Goal: Transaction & Acquisition: Purchase product/service

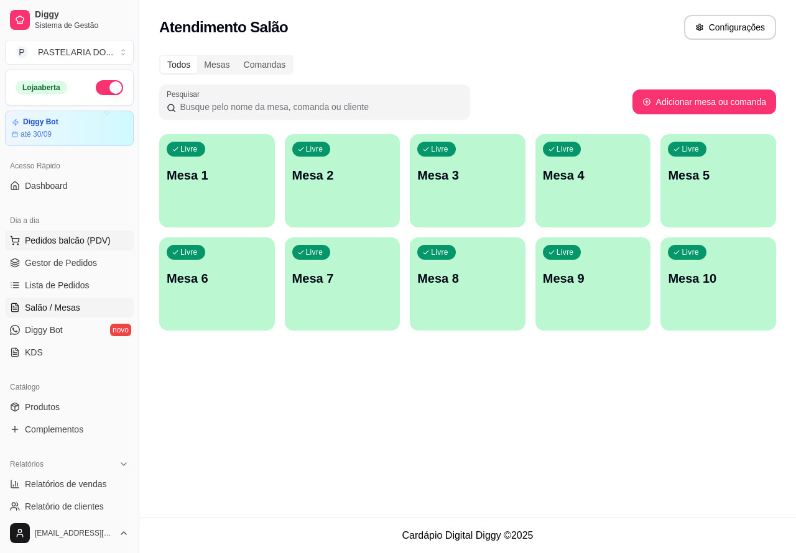
click at [96, 240] on span "Pedidos balcão (PDV)" at bounding box center [68, 240] width 86 height 12
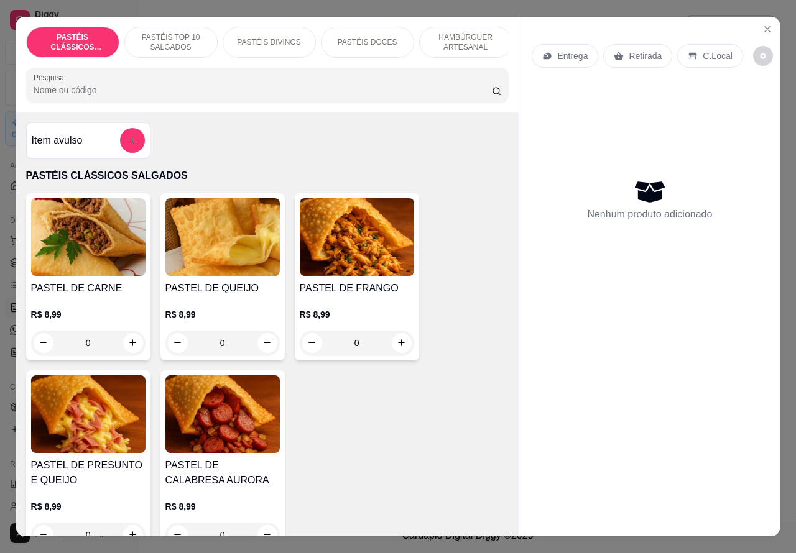
click at [572, 50] on p "Entrega" at bounding box center [572, 56] width 30 height 12
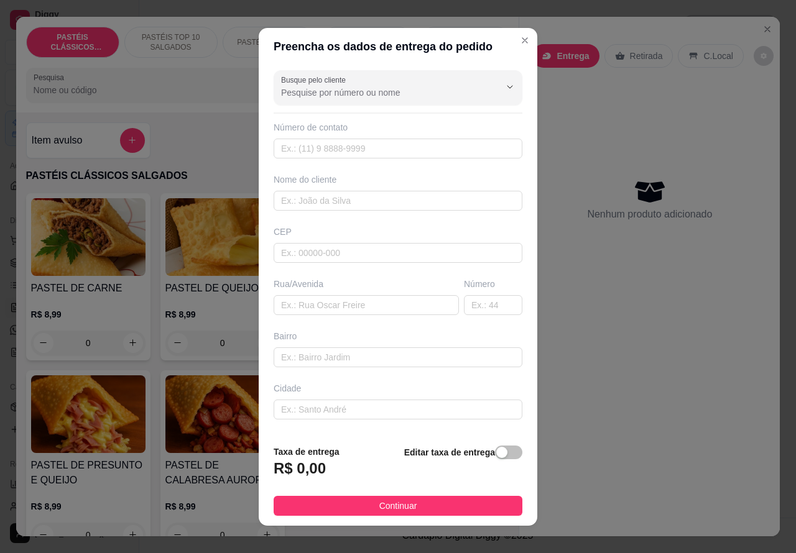
click at [634, 58] on div "Retirada" at bounding box center [638, 56] width 69 height 24
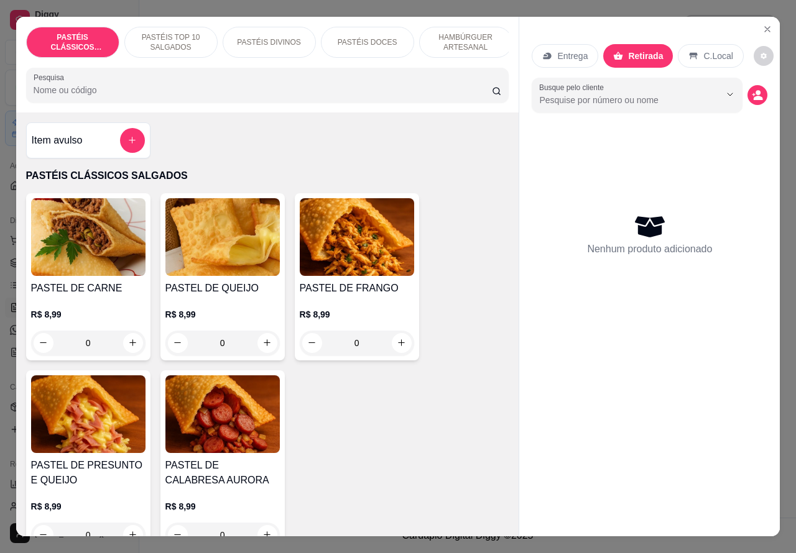
click at [452, 35] on p "HAMBÚRGUER ARTESANAL" at bounding box center [466, 42] width 72 height 20
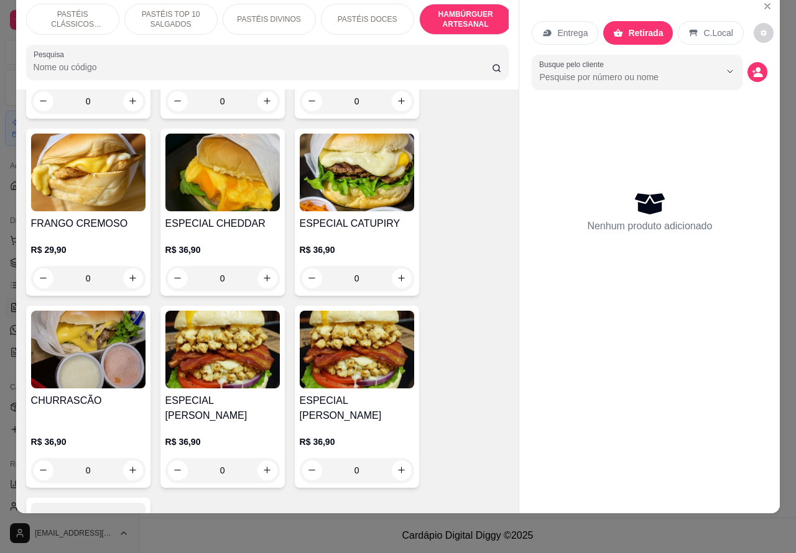
scroll to position [3331, 0]
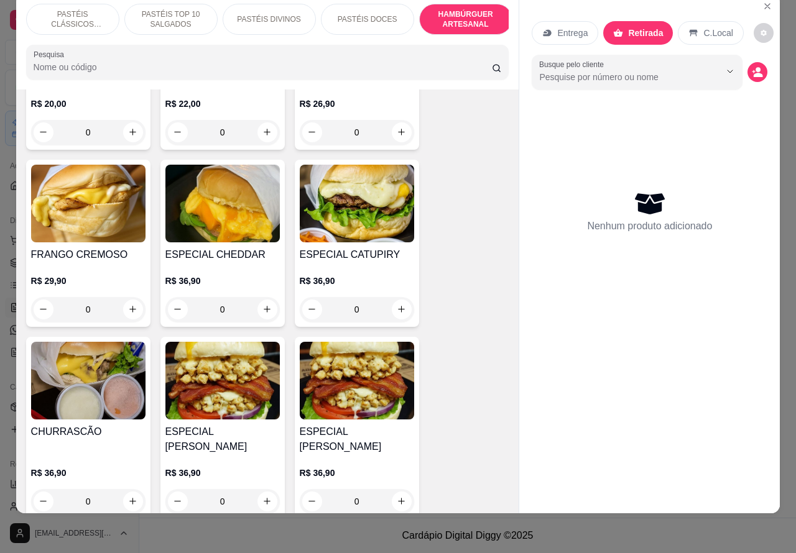
click at [367, 210] on img at bounding box center [357, 204] width 114 height 78
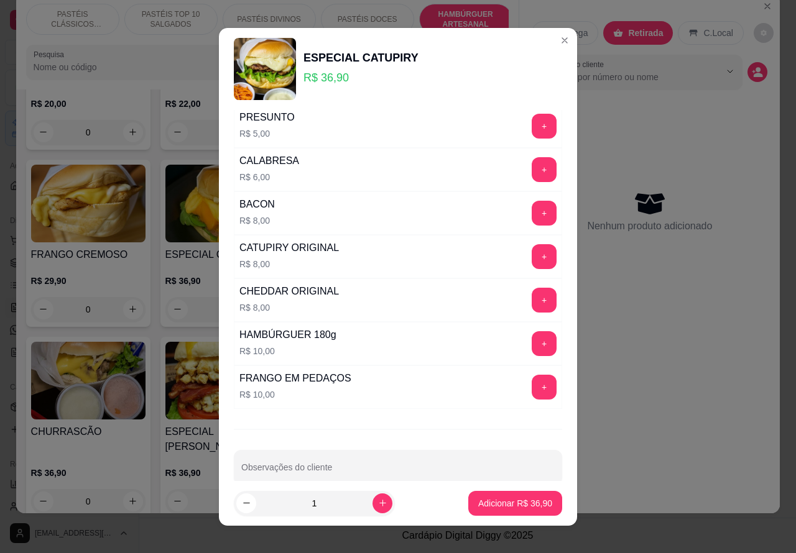
scroll to position [337, 0]
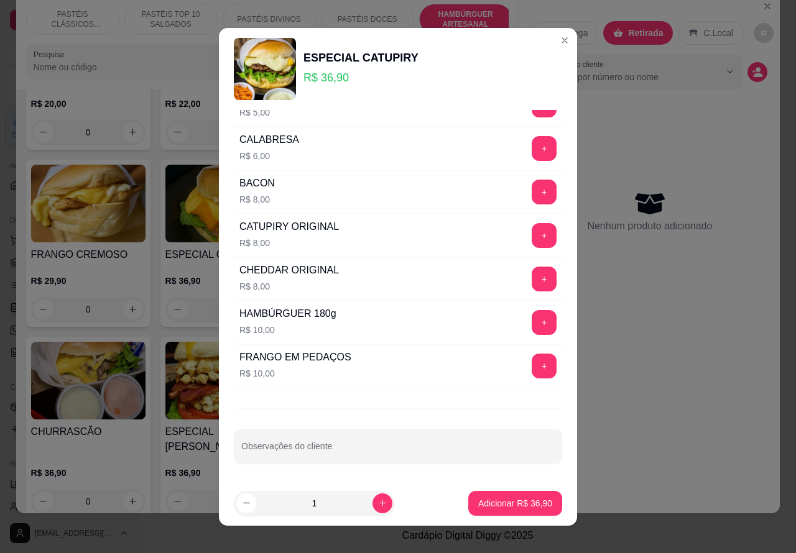
click at [367, 448] on input "Observações do cliente" at bounding box center [397, 451] width 313 height 12
type input "S"
type input """""""""OS 2 SEM BACON"""""""""""
click at [517, 504] on p "Adicionar R$ 36,90" at bounding box center [515, 503] width 74 height 12
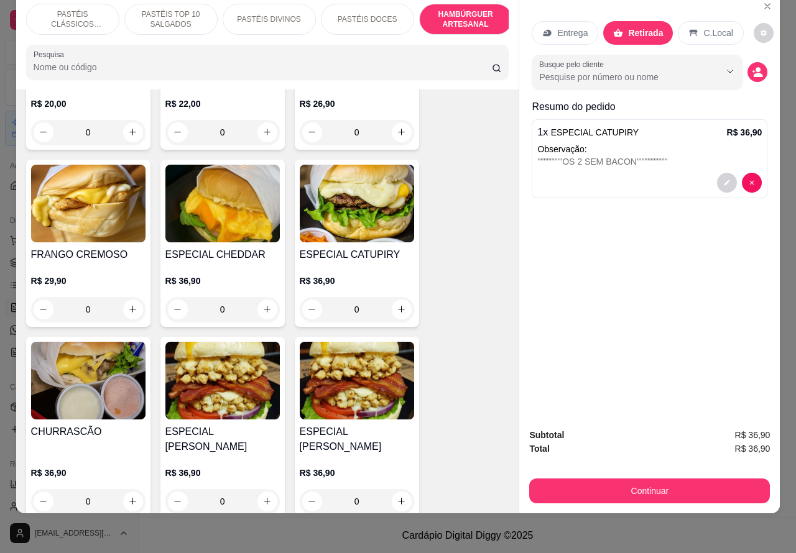
click at [656, 125] on div "1 x ESPECIAL CATUPIRY R$ 36,90" at bounding box center [649, 132] width 224 height 15
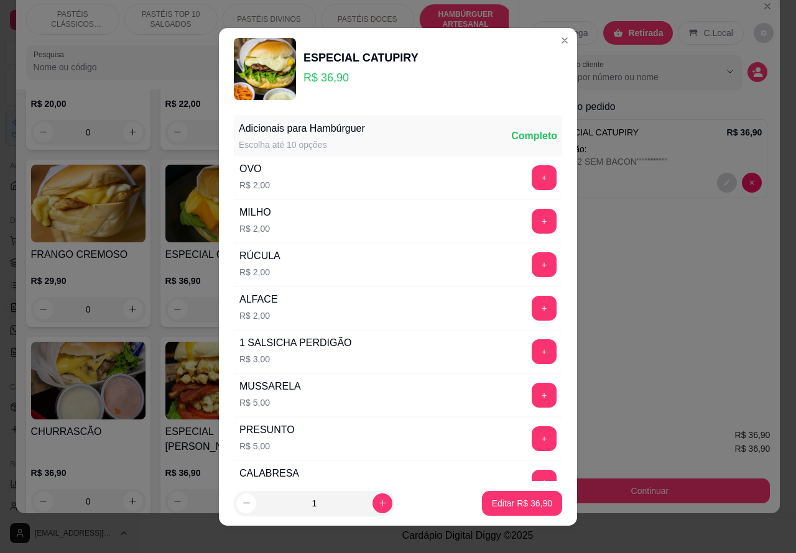
click at [405, 494] on div "1" at bounding box center [348, 503] width 228 height 25
click at [378, 502] on icon "increase-product-quantity" at bounding box center [382, 503] width 9 height 9
type input "2"
click at [493, 507] on p "Editar R$ 73,80" at bounding box center [522, 503] width 60 height 12
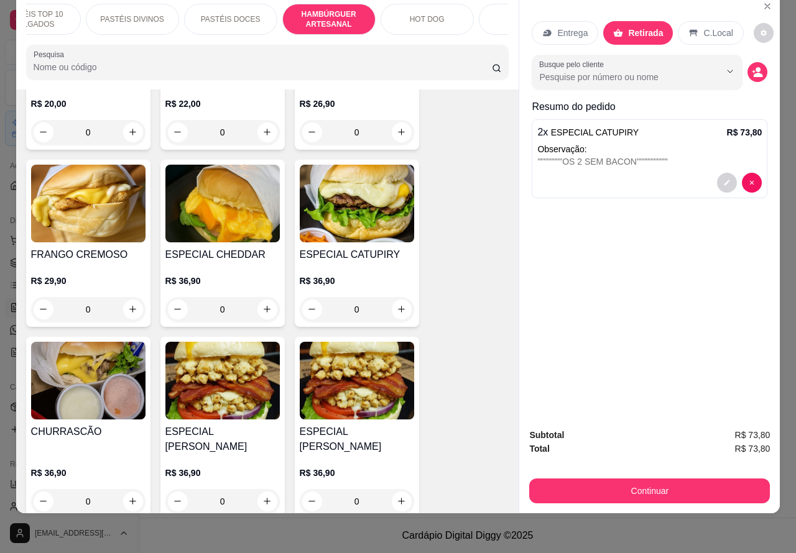
scroll to position [0, 150]
click at [496, 14] on p "BEBIDAS" at bounding box center [512, 19] width 32 height 10
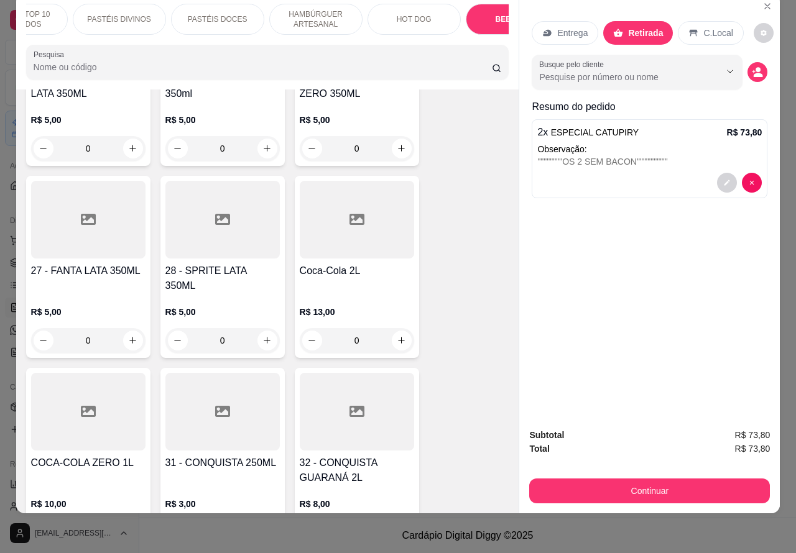
scroll to position [4326, 0]
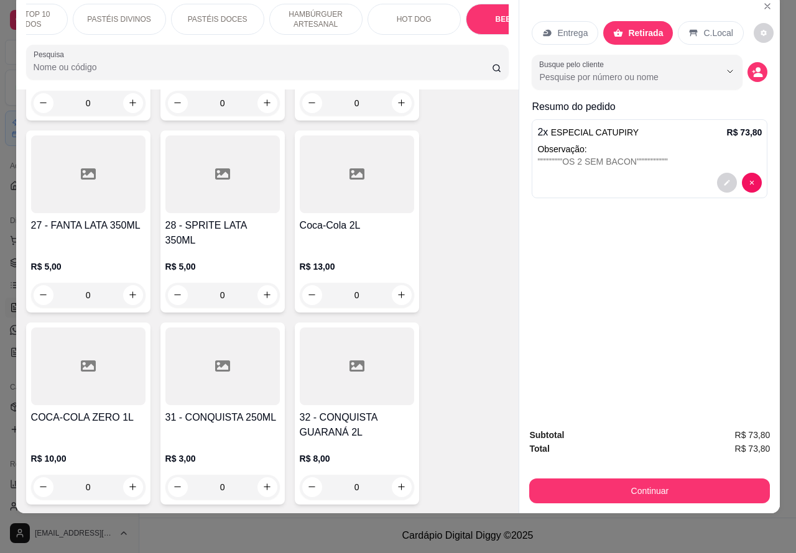
click at [397, 482] on icon "increase-product-quantity" at bounding box center [401, 486] width 9 height 9
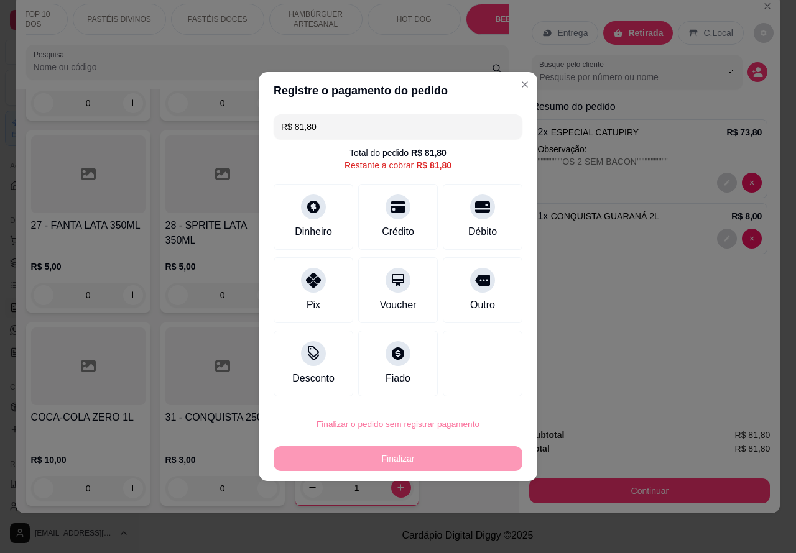
click at [482, 390] on button "Confirmar" at bounding box center [471, 389] width 44 height 19
type input "0"
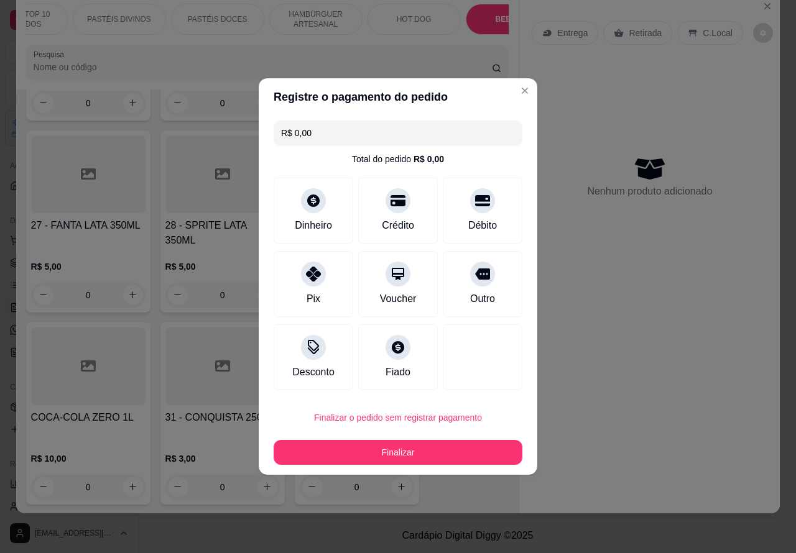
type input "R$ 0,00"
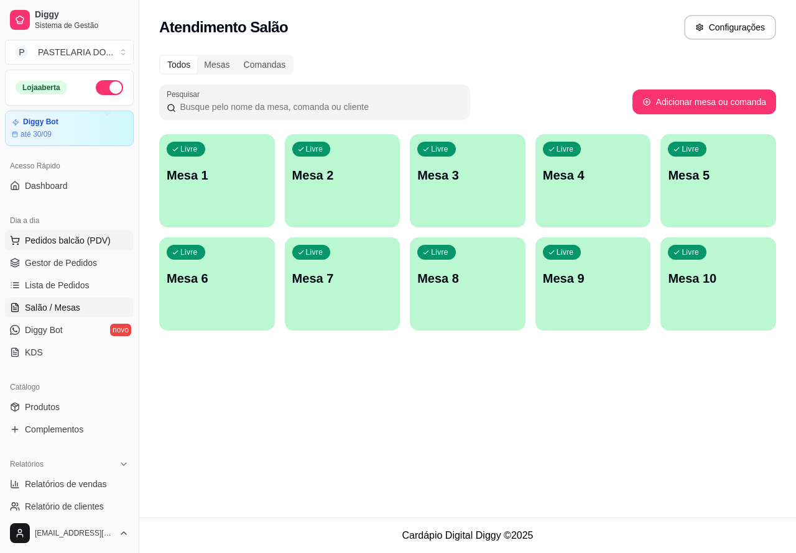
click at [92, 240] on span "Pedidos balcão (PDV)" at bounding box center [68, 240] width 86 height 12
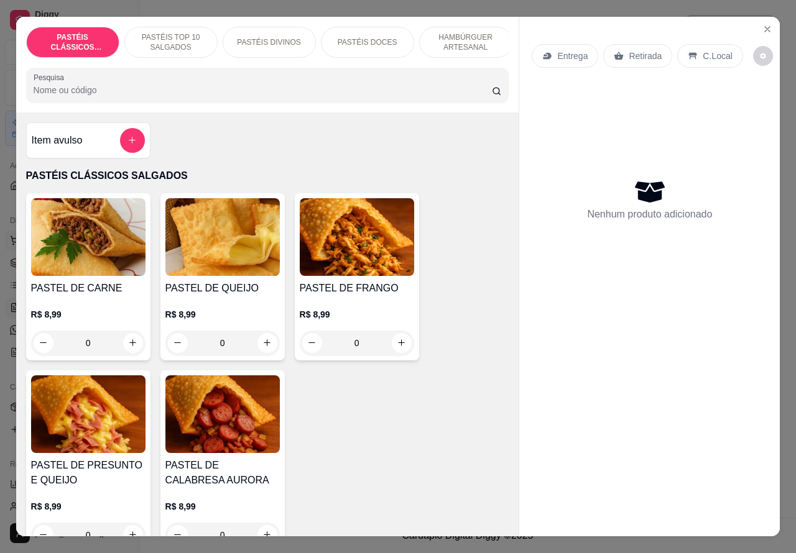
click at [129, 346] on icon "increase-product-quantity" at bounding box center [132, 342] width 7 height 7
type input "1"
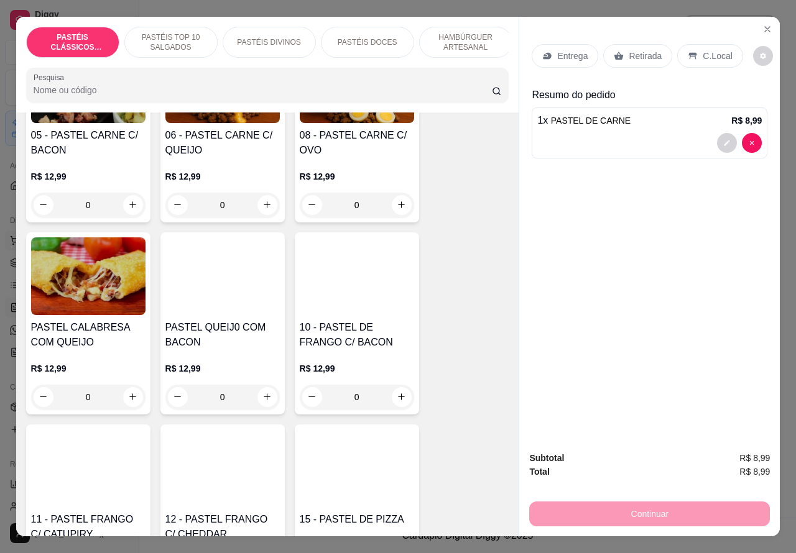
scroll to position [1054, 0]
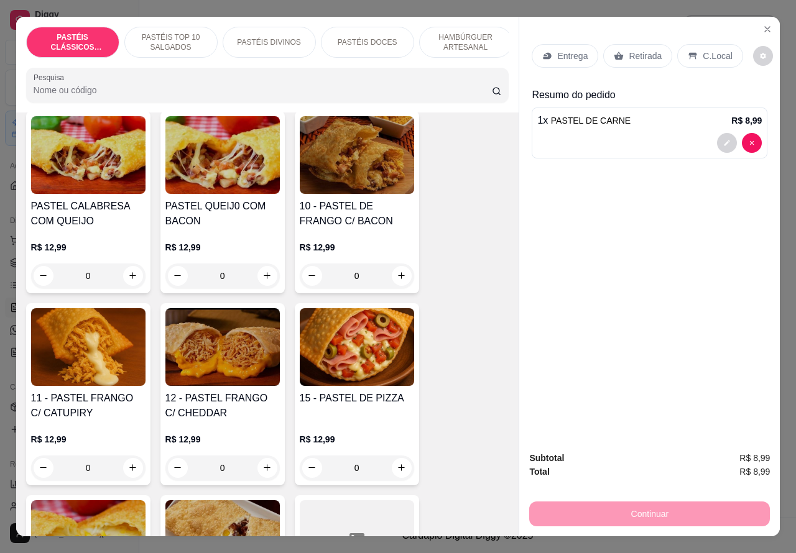
click at [392, 286] on div "0" at bounding box center [357, 276] width 114 height 25
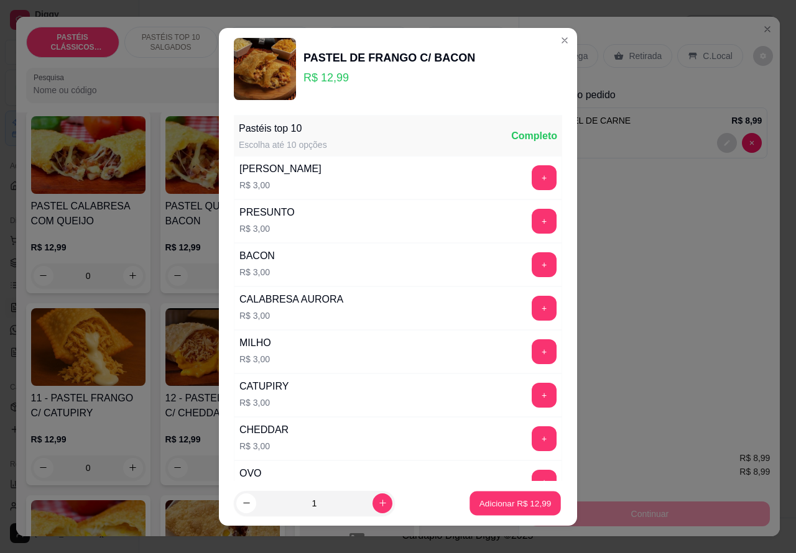
click at [486, 508] on p "Adicionar R$ 12,99" at bounding box center [515, 503] width 72 height 12
type input "1"
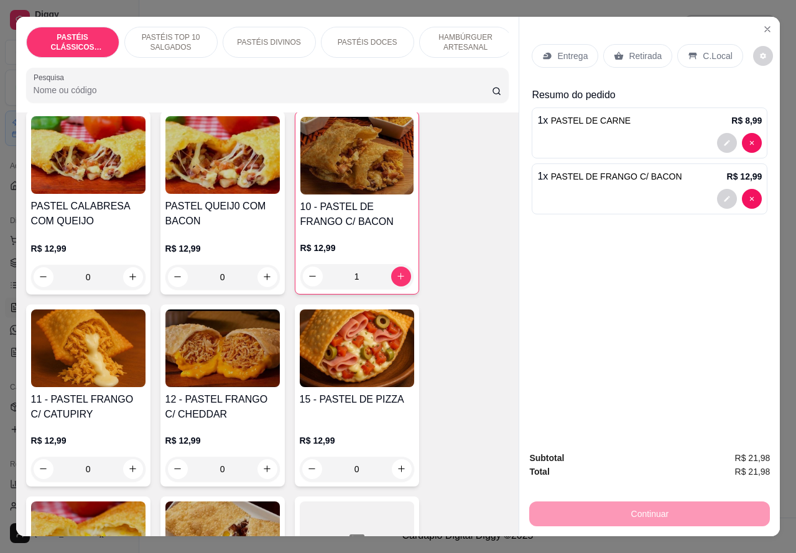
click at [627, 505] on div "Continuar" at bounding box center [649, 513] width 241 height 28
click at [600, 510] on div "Continuar" at bounding box center [649, 513] width 241 height 28
click at [638, 50] on p "Retirada" at bounding box center [645, 56] width 33 height 12
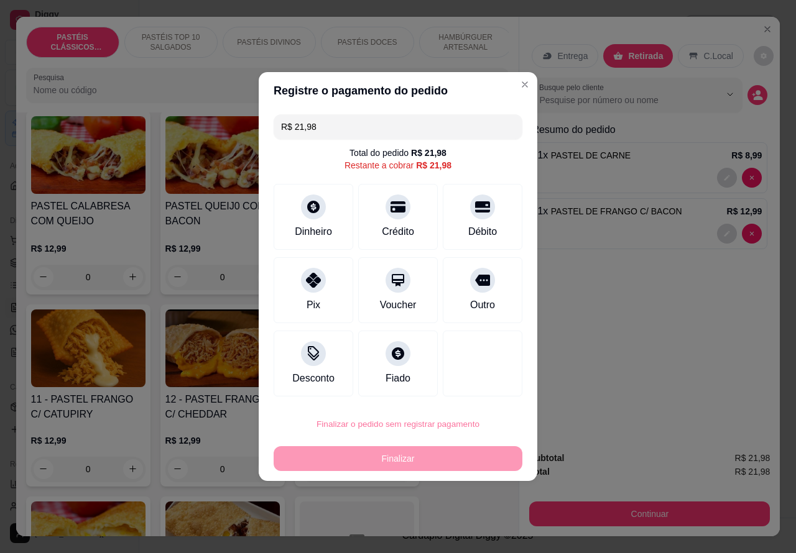
click at [483, 390] on button "Confirmar" at bounding box center [472, 389] width 46 height 19
type input "0"
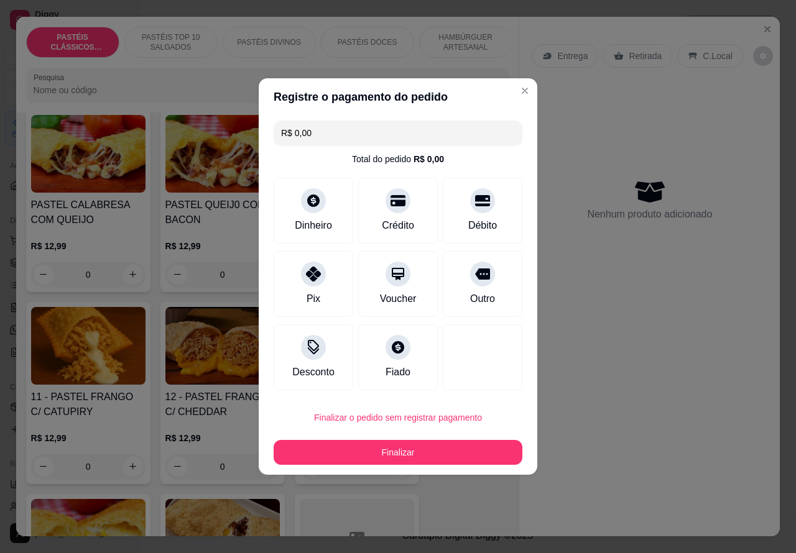
type input "R$ 0,00"
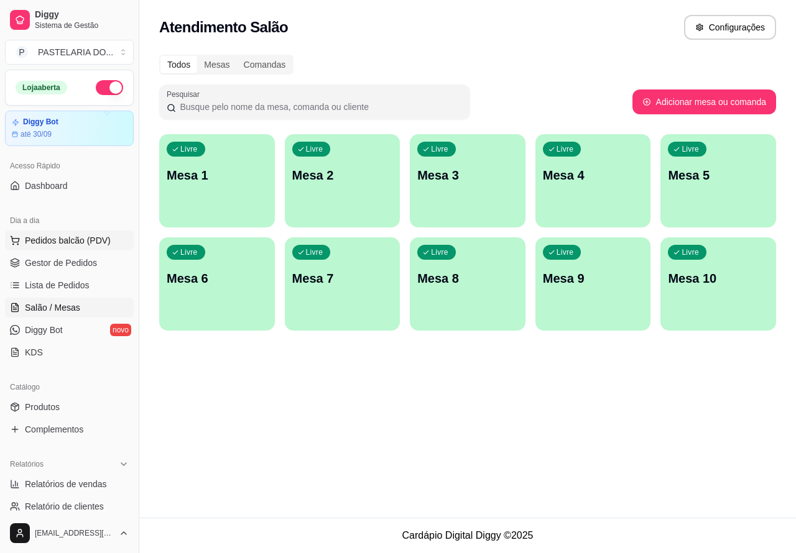
click at [98, 241] on span "Pedidos balcão (PDV)" at bounding box center [68, 240] width 86 height 12
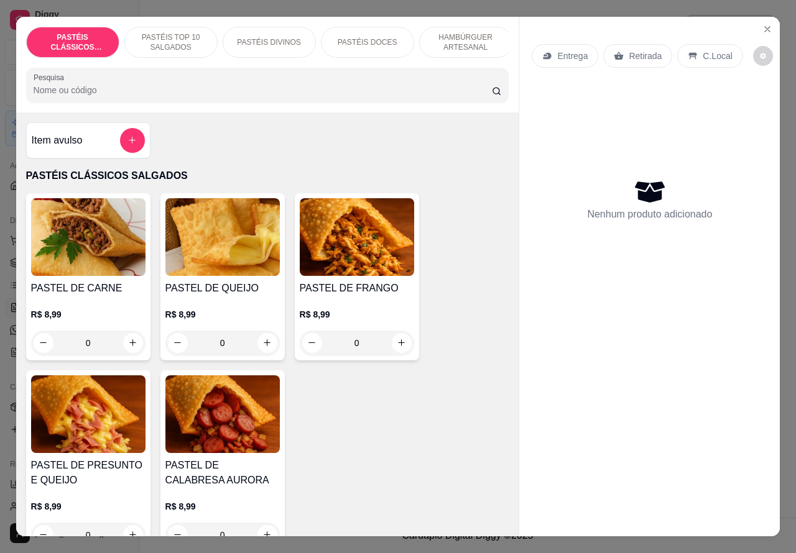
click at [90, 240] on img at bounding box center [88, 237] width 114 height 78
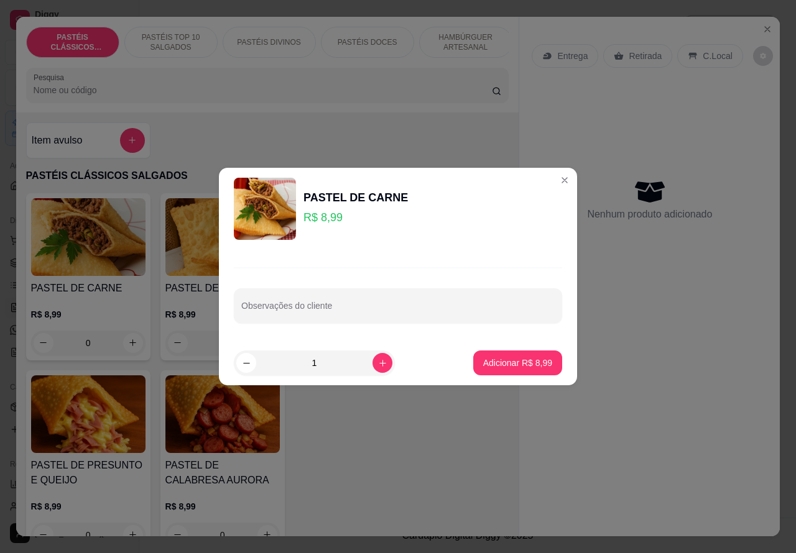
click at [552, 179] on div "Nenhum produto adicionado" at bounding box center [650, 200] width 236 height 244
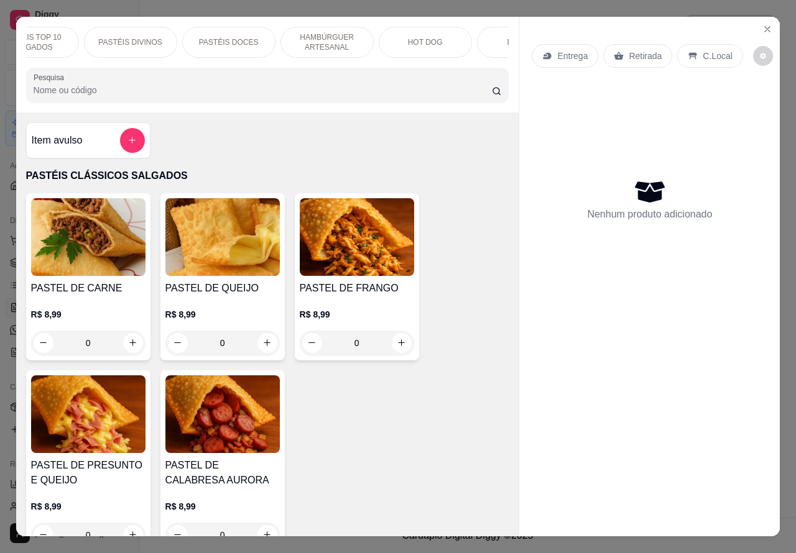
scroll to position [0, 143]
click at [645, 50] on p "Retirada" at bounding box center [645, 56] width 33 height 12
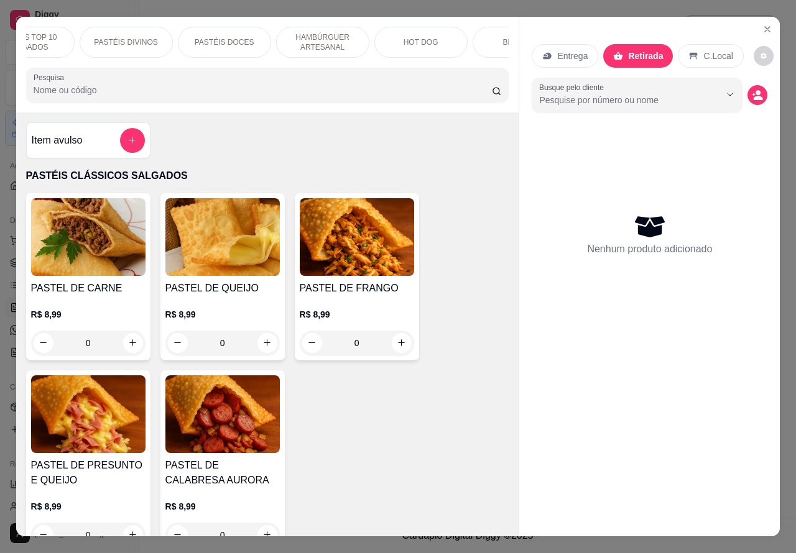
click at [573, 53] on p "Entrega" at bounding box center [572, 56] width 30 height 12
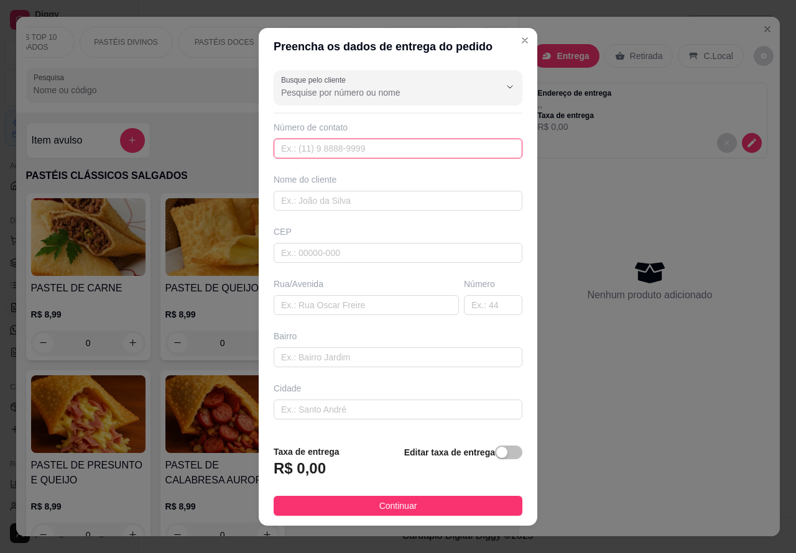
paste input "[PHONE_NUMBER]"
type input "[PHONE_NUMBER]"
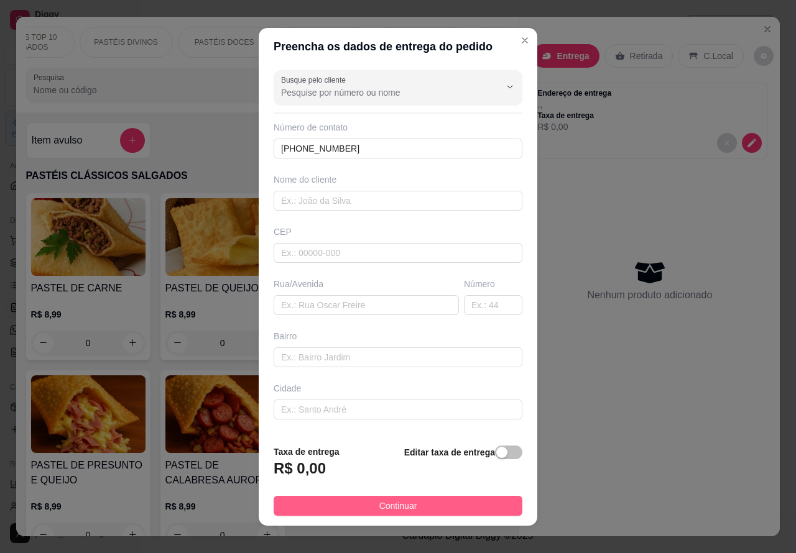
click at [417, 510] on button "Continuar" at bounding box center [398, 506] width 249 height 20
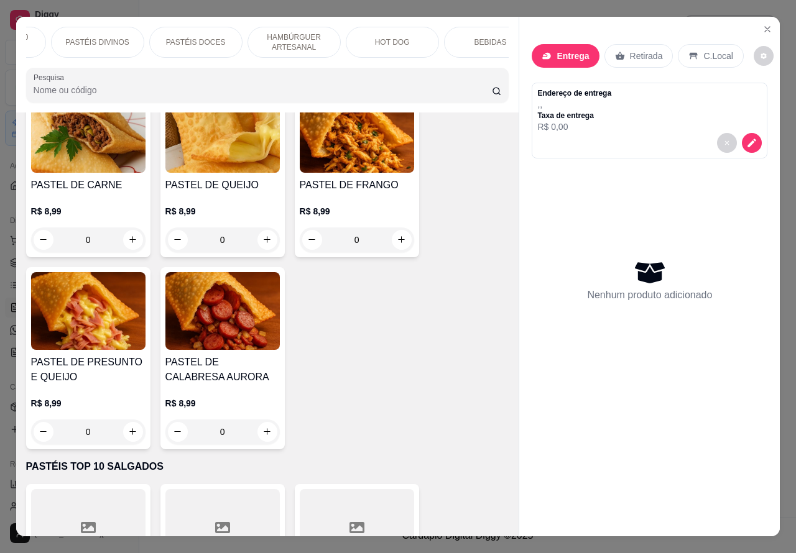
scroll to position [0, 200]
click at [275, 37] on p "HAMBÚRGUER ARTESANAL" at bounding box center [265, 42] width 72 height 20
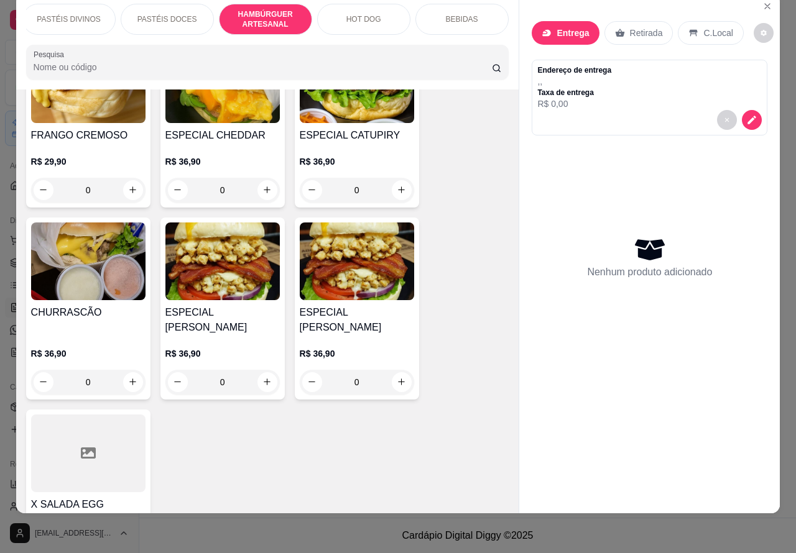
scroll to position [3404, 0]
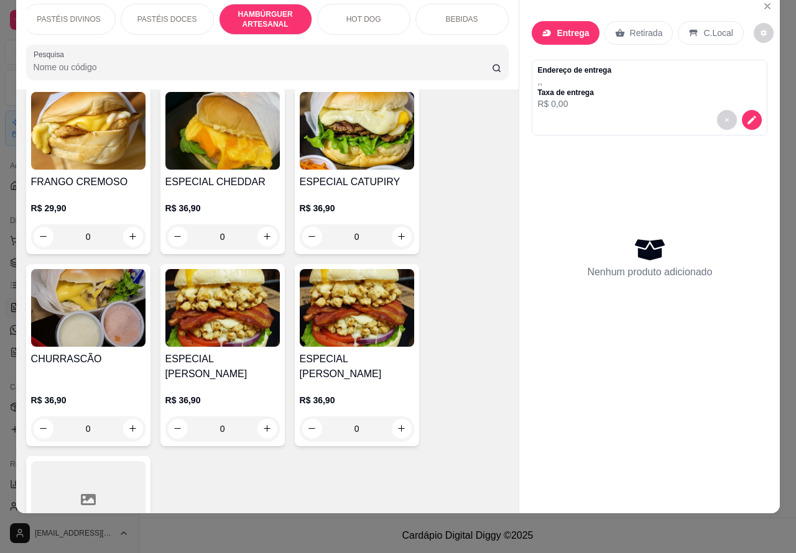
click at [404, 227] on div "0" at bounding box center [357, 236] width 114 height 25
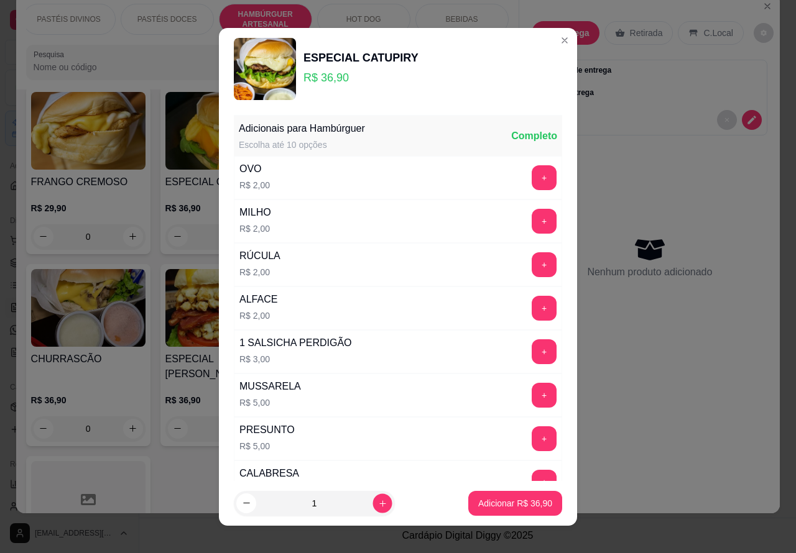
click at [378, 505] on icon "increase-product-quantity" at bounding box center [382, 503] width 9 height 9
type input "2"
click at [489, 502] on p "Adicionar R$ 73,80" at bounding box center [515, 503] width 74 height 12
type input "2"
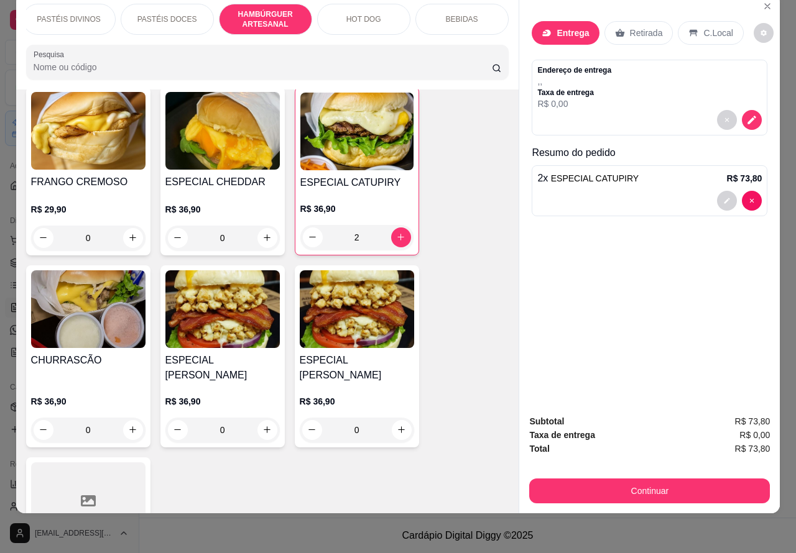
scroll to position [0, 298]
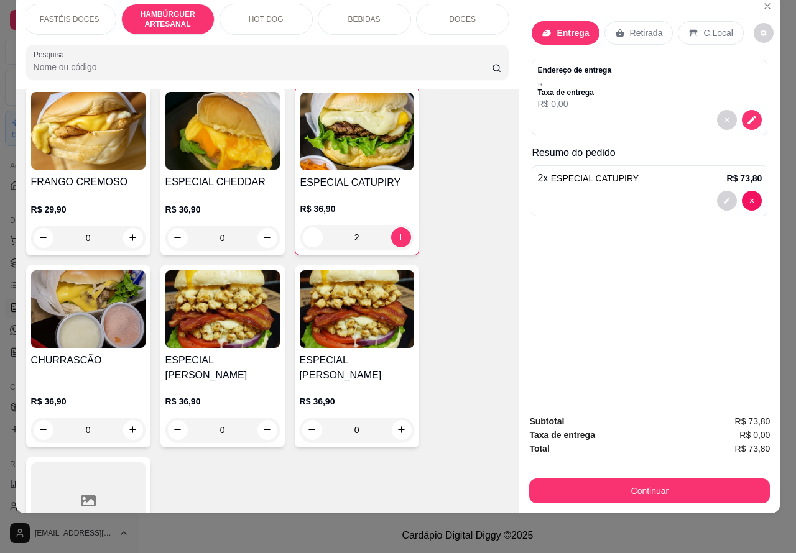
click at [377, 9] on div "BEBIDAS" at bounding box center [364, 19] width 93 height 31
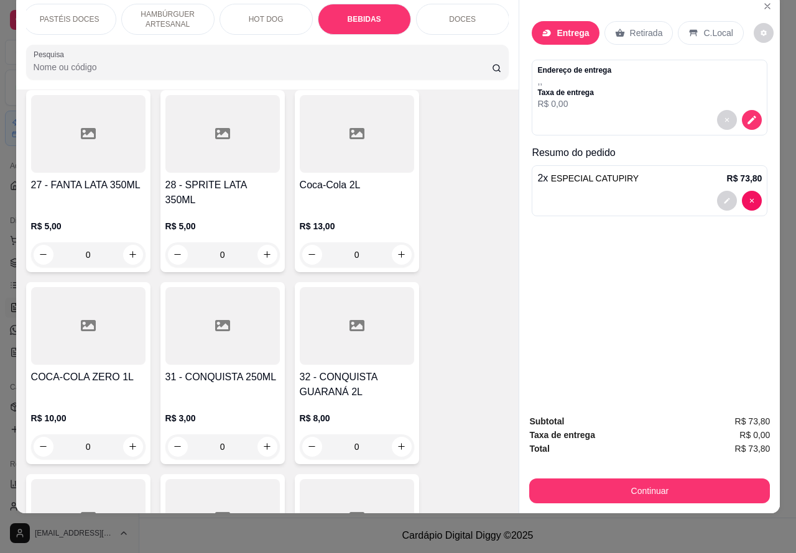
scroll to position [4399, 0]
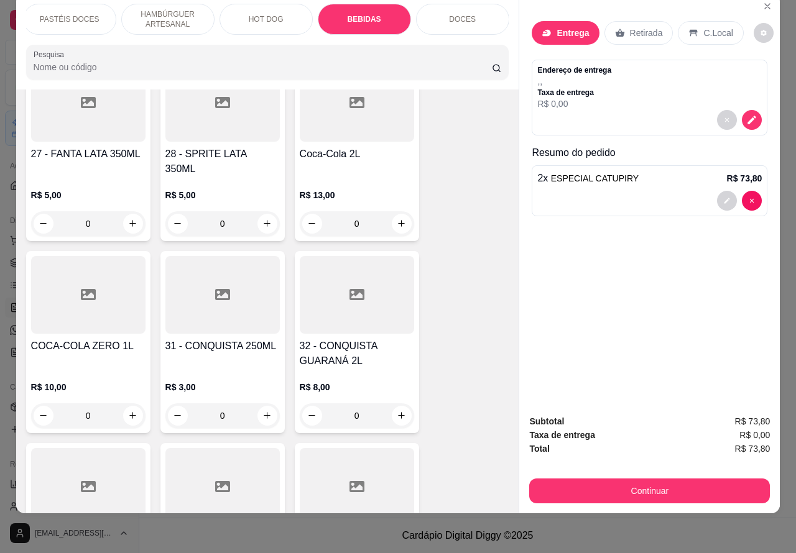
click at [397, 411] on icon "increase-product-quantity" at bounding box center [401, 415] width 9 height 9
type input "1"
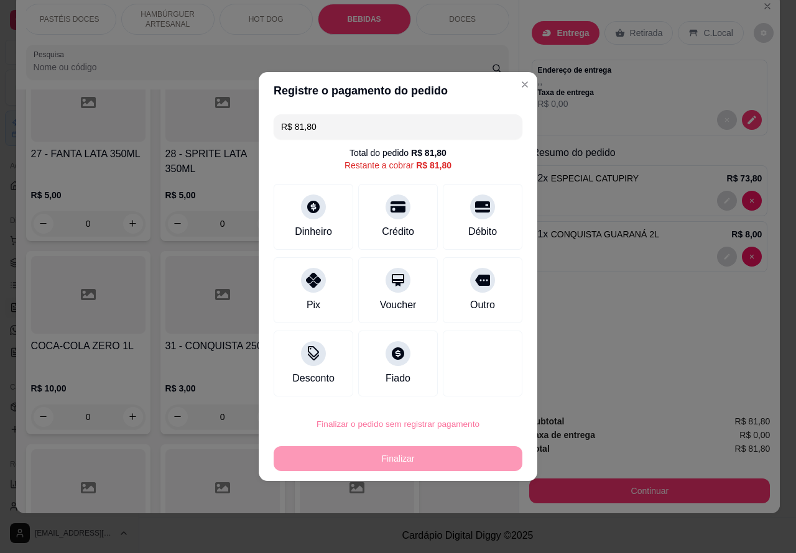
click at [482, 384] on button "Confirmar" at bounding box center [472, 389] width 46 height 19
type input "0"
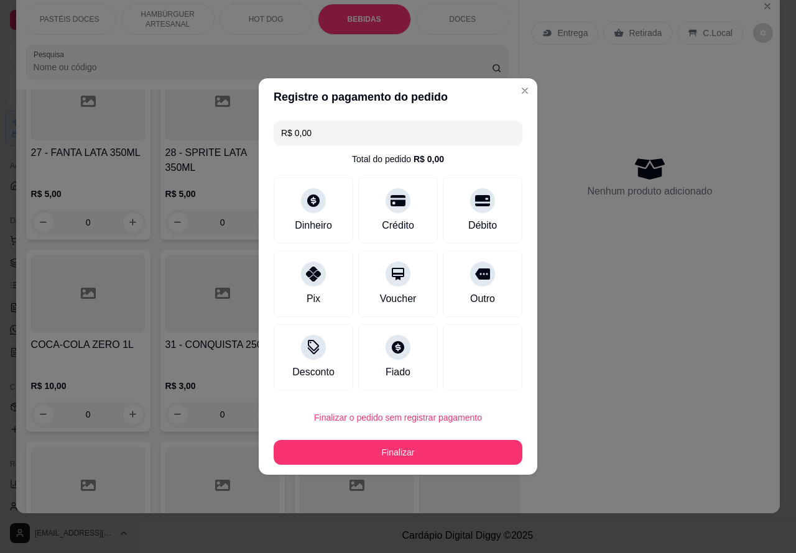
type input "R$ 0,00"
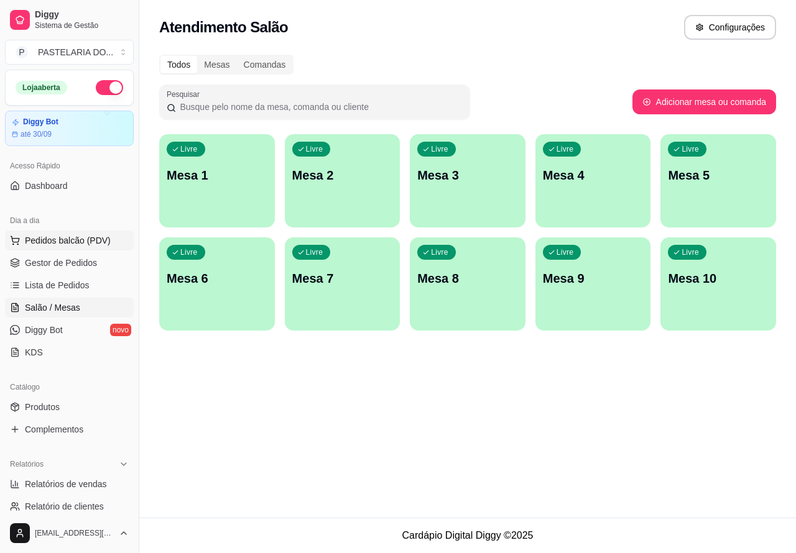
click at [90, 243] on span "Pedidos balcão (PDV)" at bounding box center [68, 240] width 86 height 12
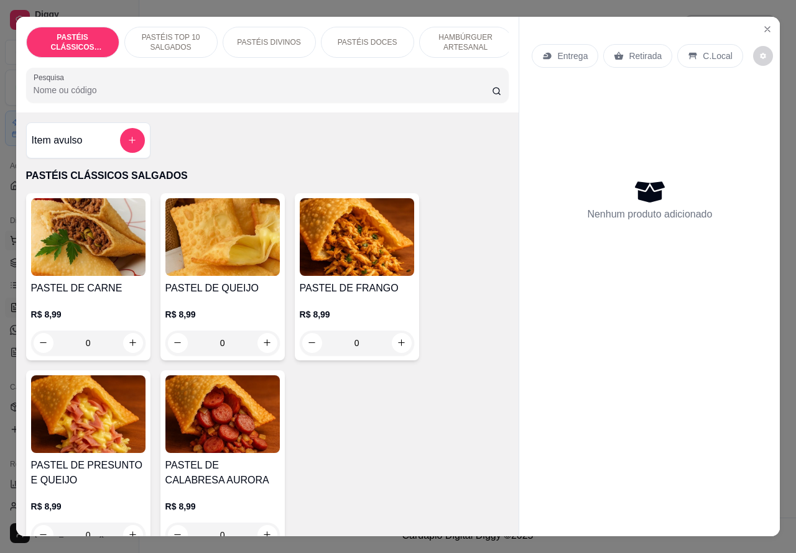
click at [129, 346] on icon "increase-product-quantity" at bounding box center [132, 342] width 7 height 7
type input "1"
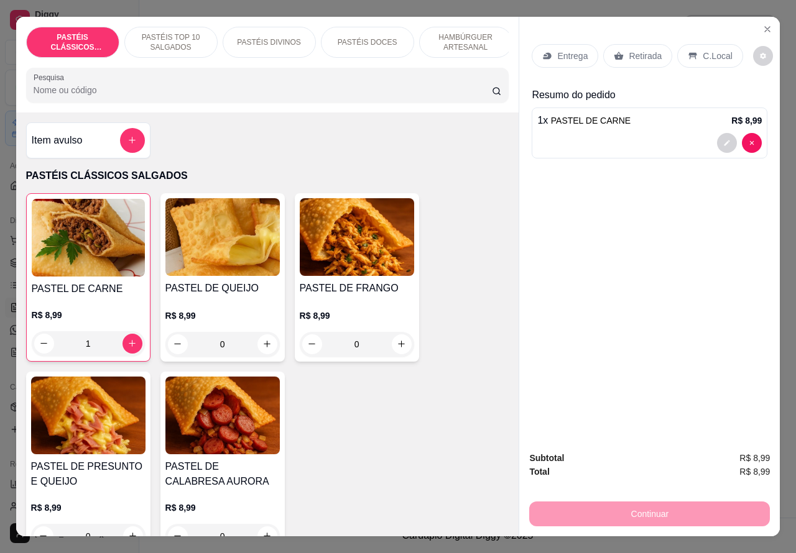
click at [635, 50] on p "Retirada" at bounding box center [645, 56] width 33 height 12
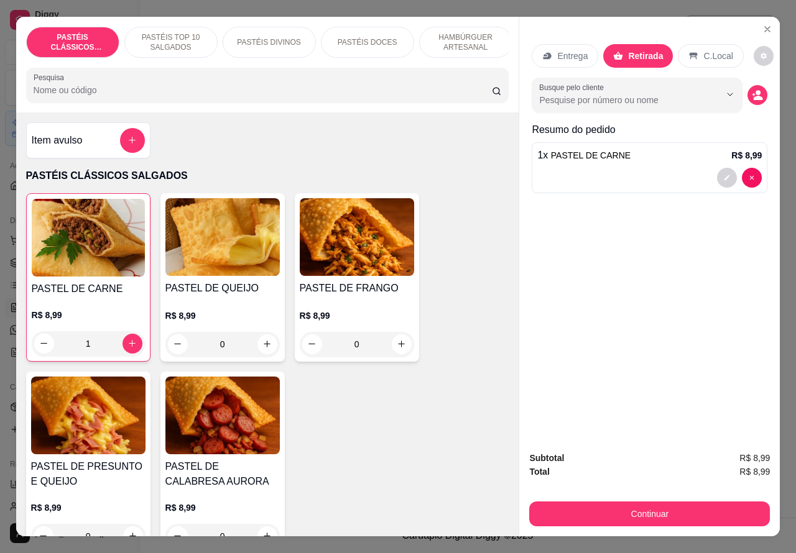
click at [599, 171] on div at bounding box center [649, 178] width 224 height 20
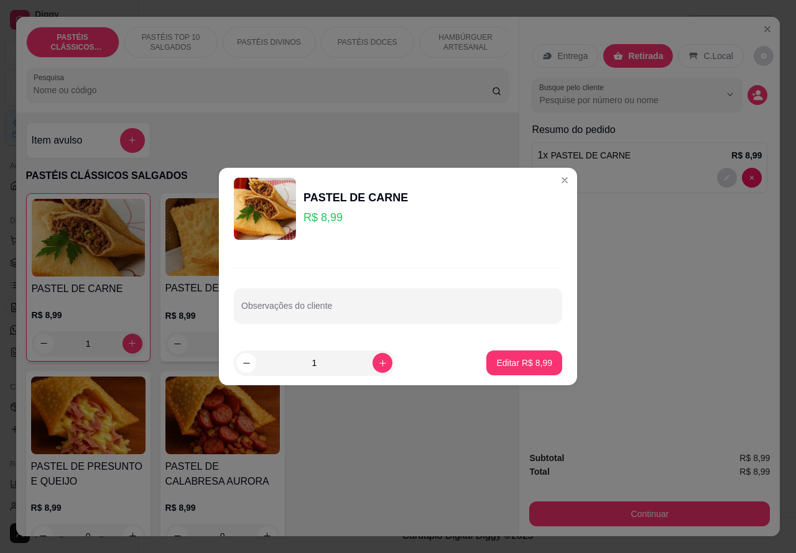
click at [333, 312] on input "Observações do cliente" at bounding box center [397, 311] width 313 height 12
type input "e"
type input "EUNIVEA ESTA AGUARDANDO"
click at [510, 362] on p "Editar R$ 8,99" at bounding box center [524, 363] width 56 height 12
type input "0"
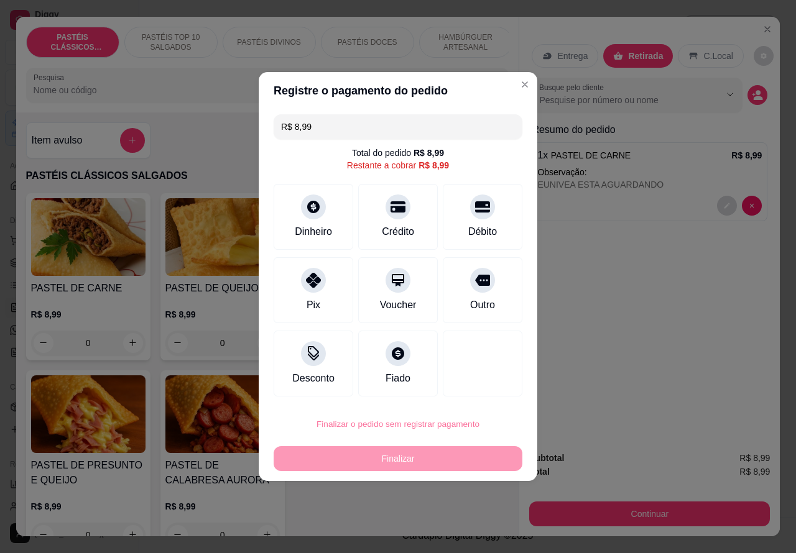
click at [481, 392] on button "Confirmar" at bounding box center [471, 389] width 44 height 19
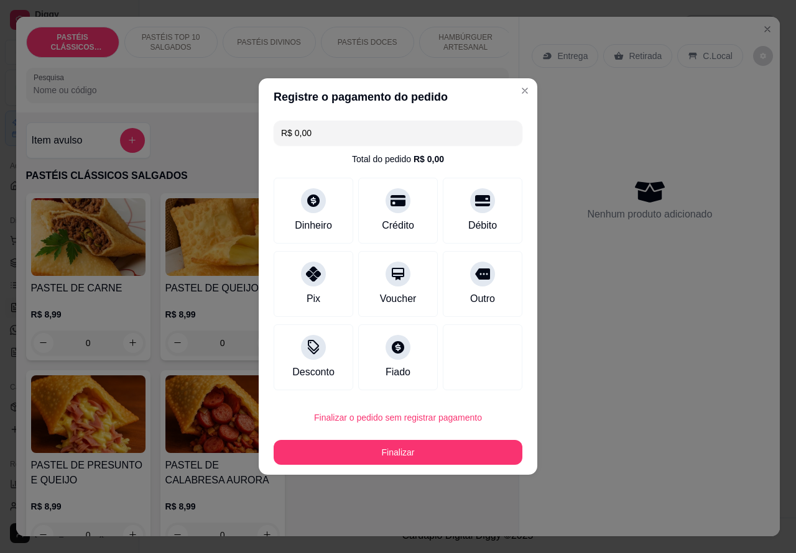
type input "R$ 0,00"
